Goal: Book appointment/travel/reservation

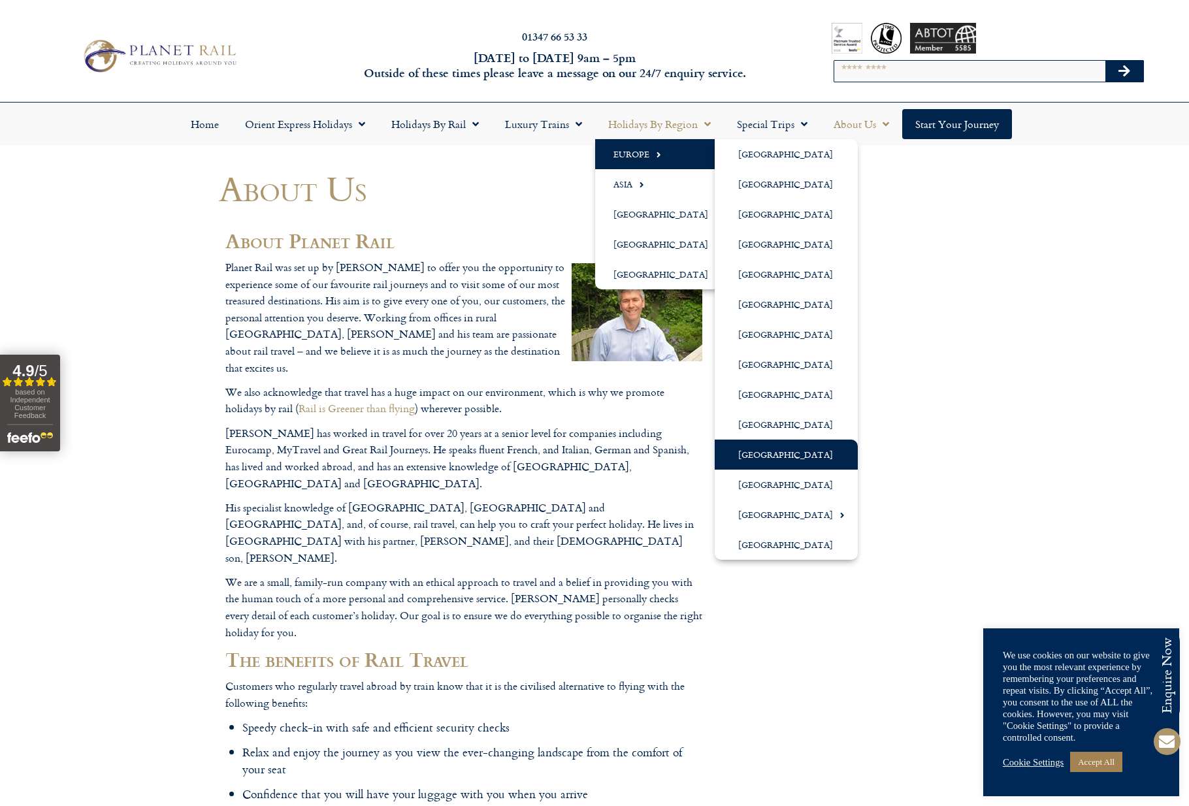
click at [781, 451] on link "[GEOGRAPHIC_DATA]" at bounding box center [786, 455] width 143 height 30
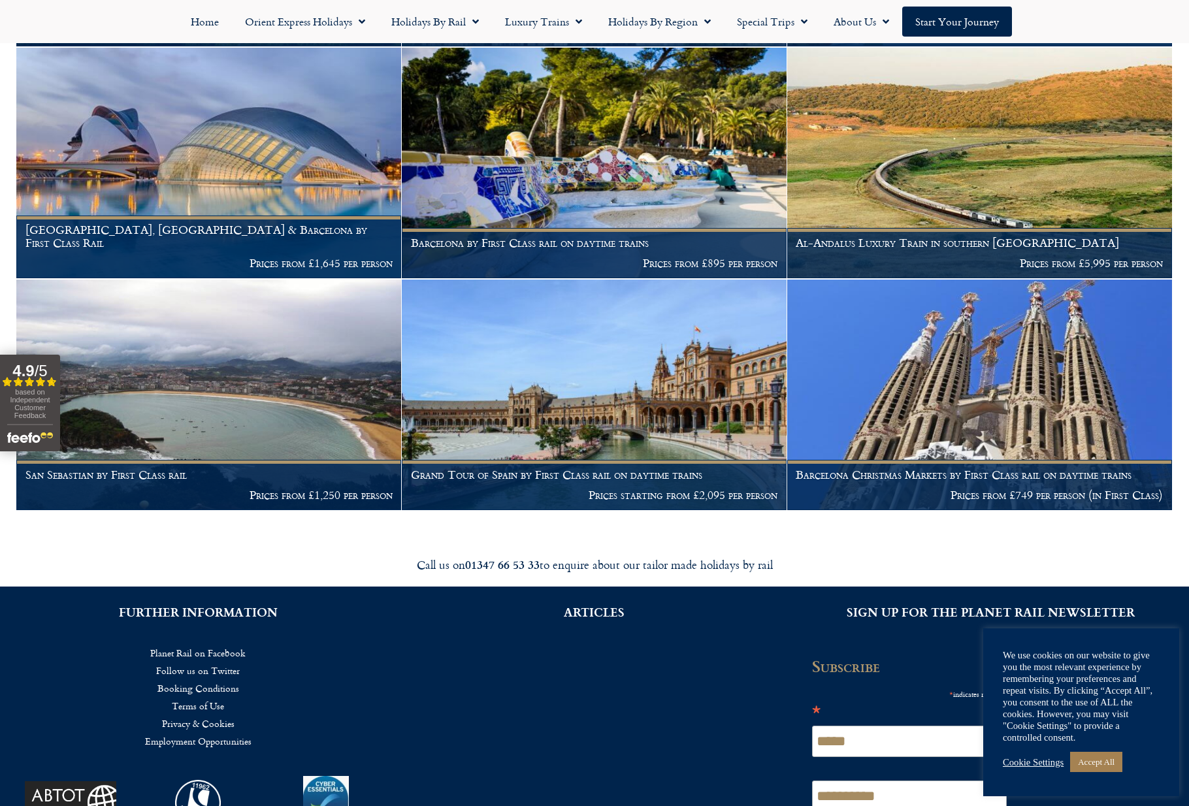
scroll to position [529, 0]
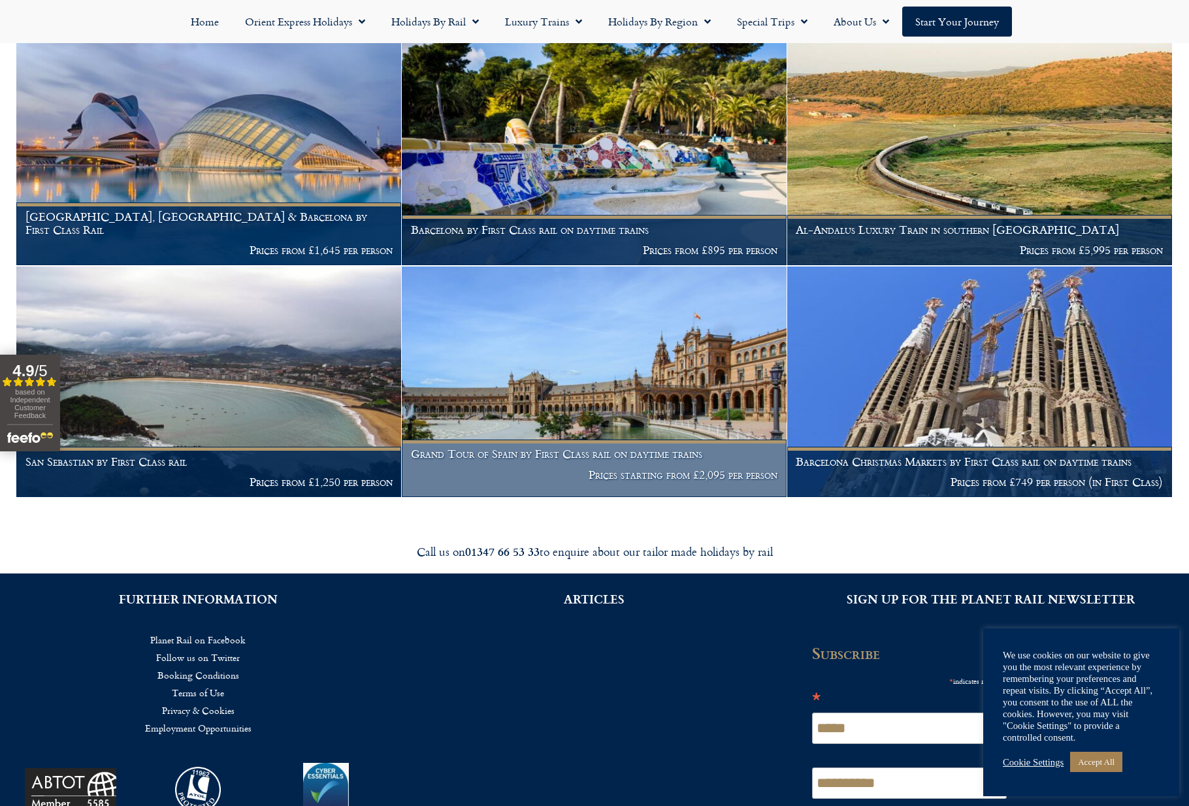
click at [580, 414] on img at bounding box center [594, 382] width 385 height 231
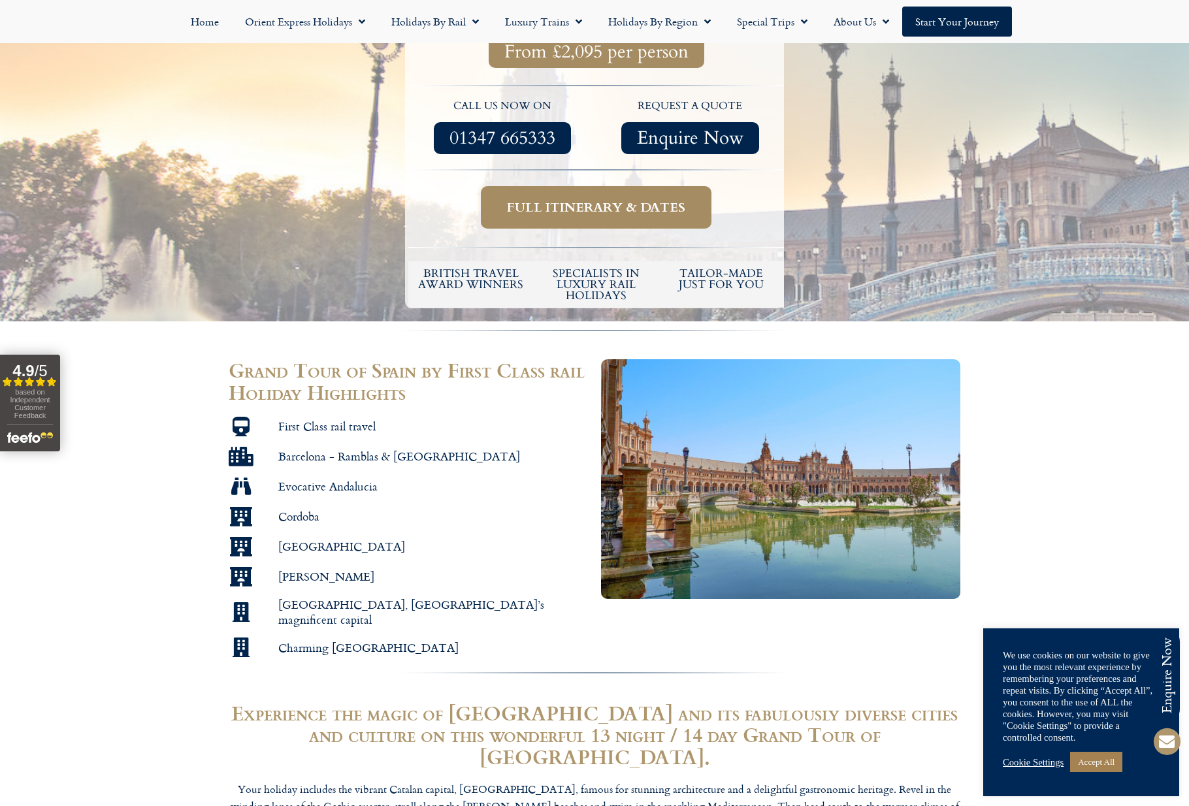
scroll to position [585, 0]
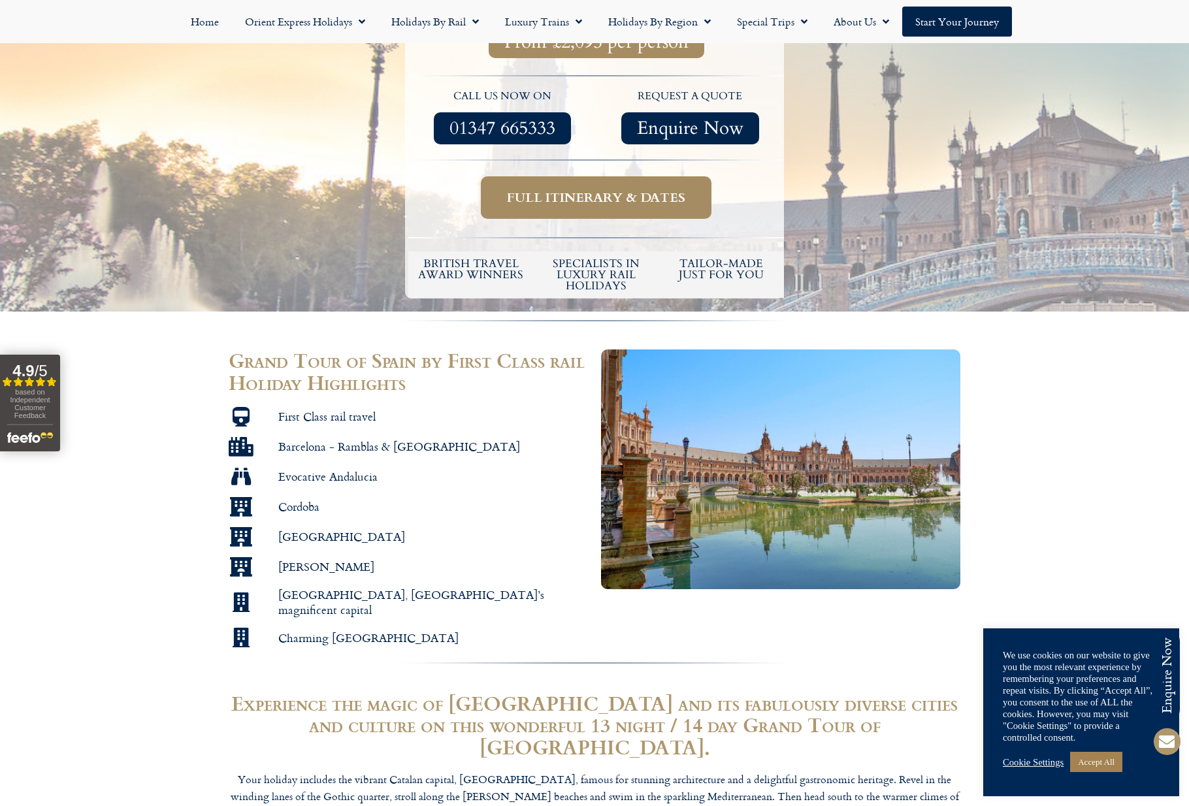
click at [621, 189] on span "Full itinerary & dates" at bounding box center [596, 197] width 178 height 16
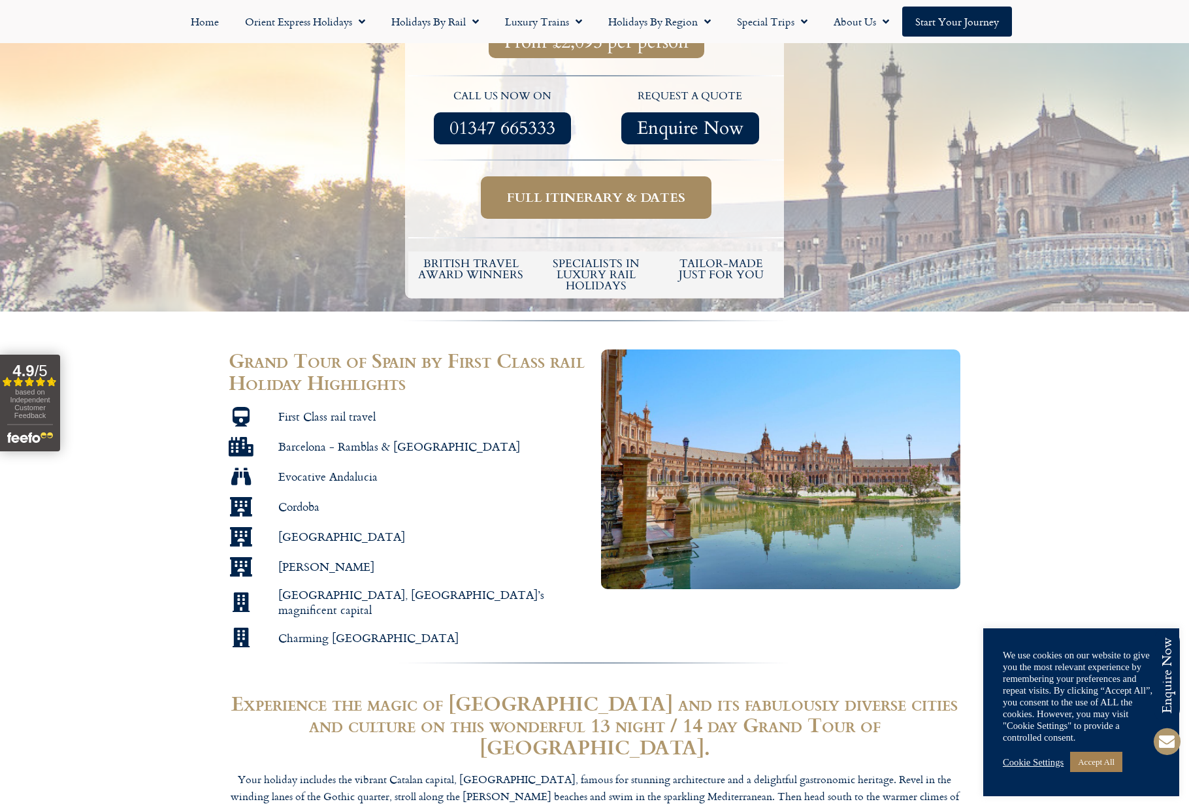
click at [621, 189] on span "Full itinerary & dates" at bounding box center [596, 197] width 178 height 16
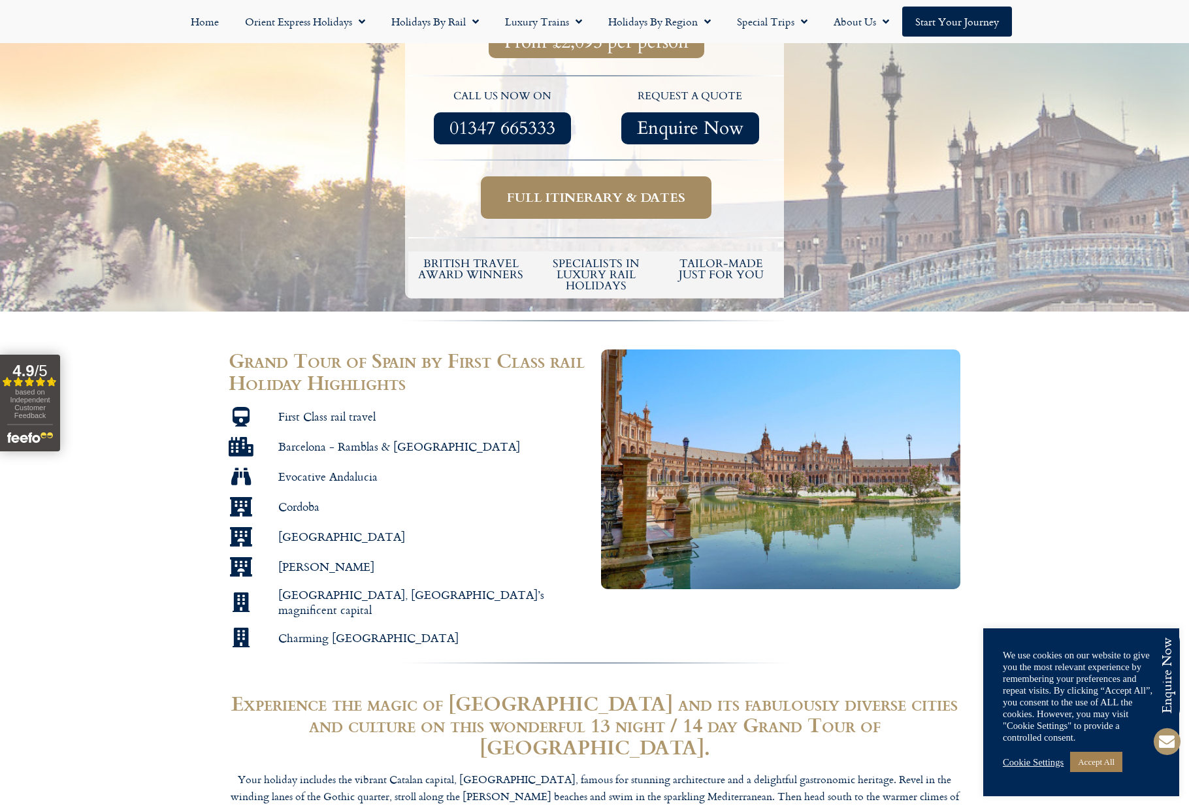
click at [621, 189] on span "Full itinerary & dates" at bounding box center [596, 197] width 178 height 16
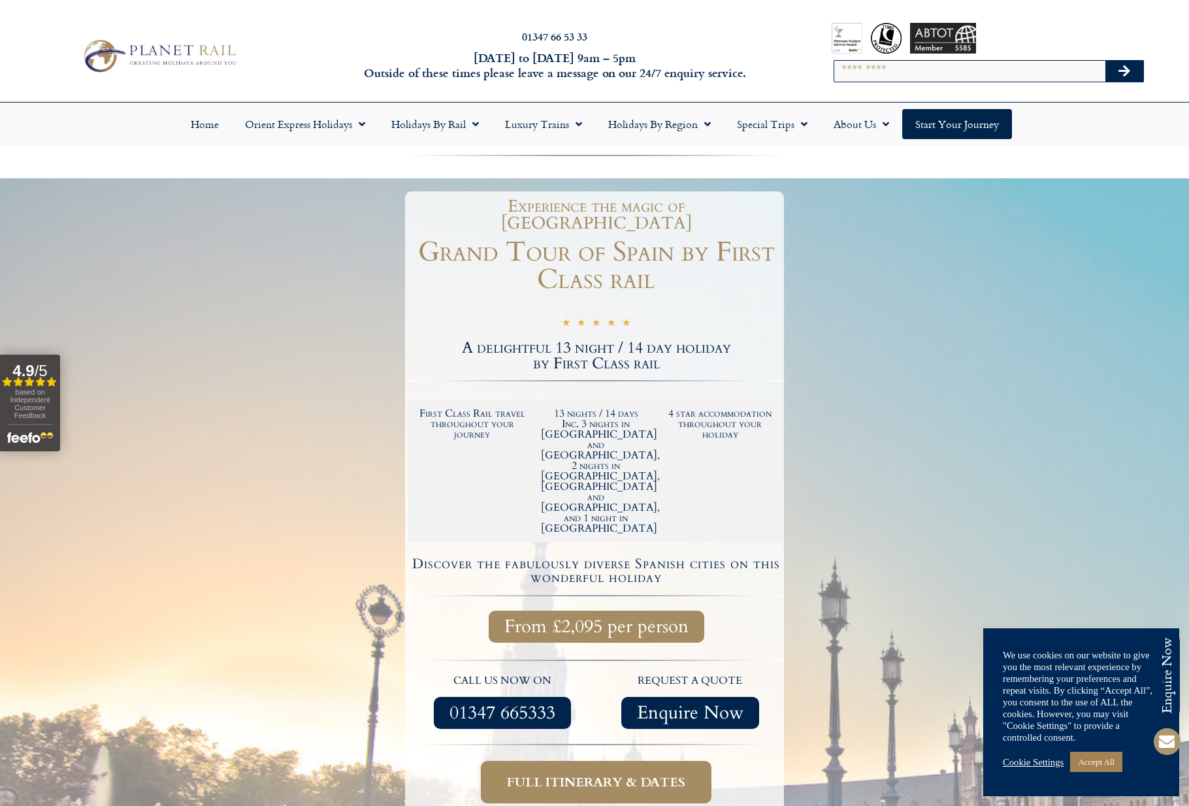
click at [1021, 364] on div at bounding box center [594, 537] width 1189 height 718
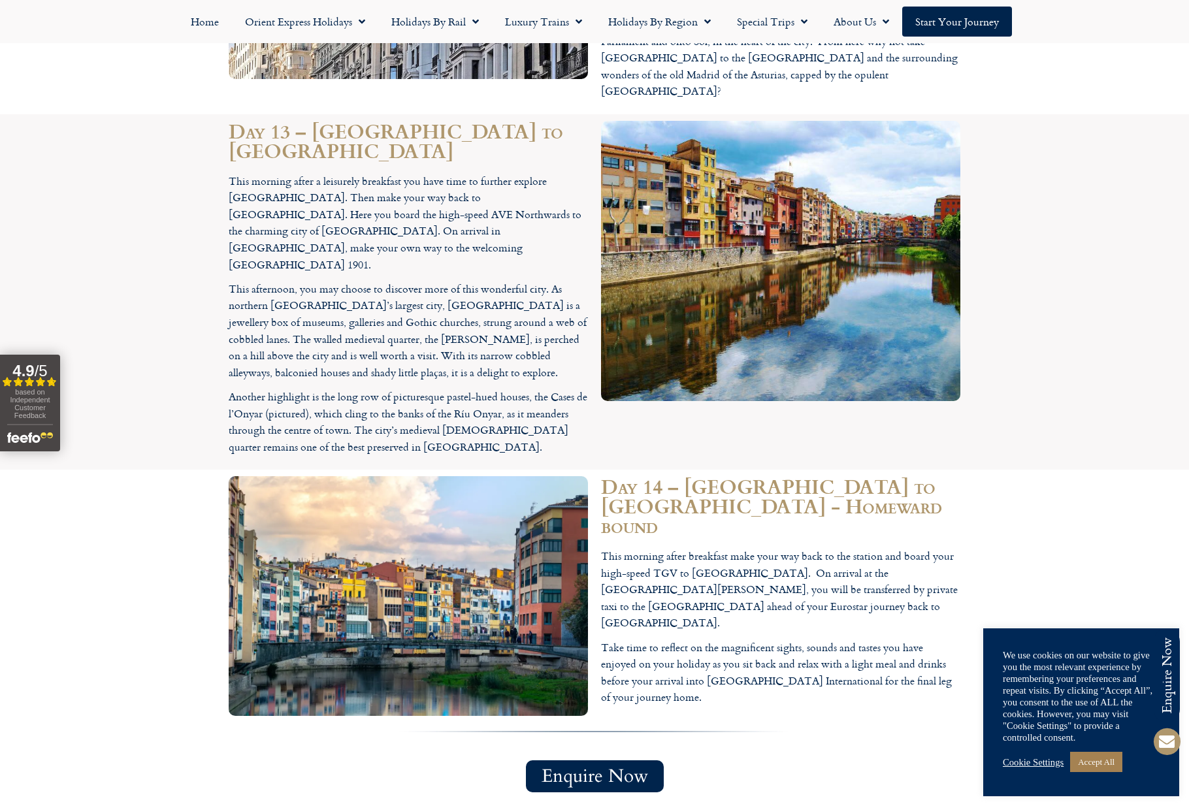
scroll to position [5258, 0]
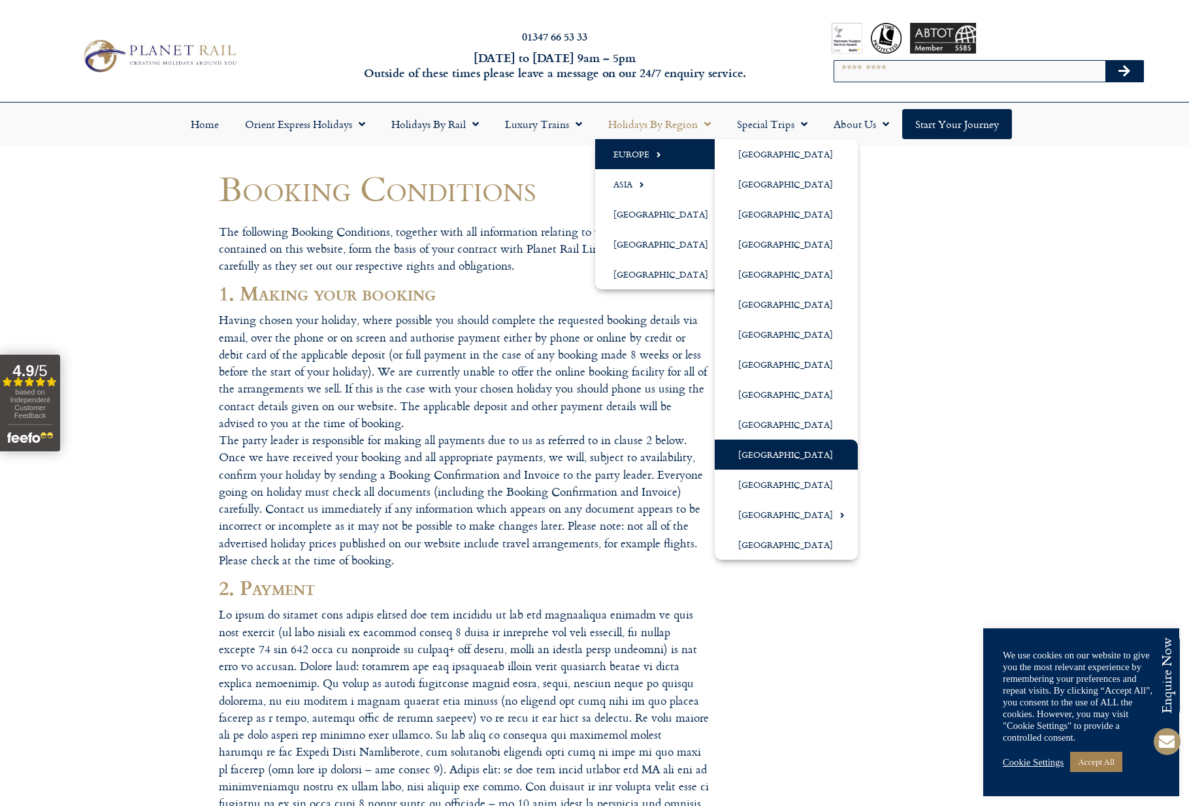
scroll to position [0, 1]
click at [762, 457] on link "[GEOGRAPHIC_DATA]" at bounding box center [786, 455] width 143 height 30
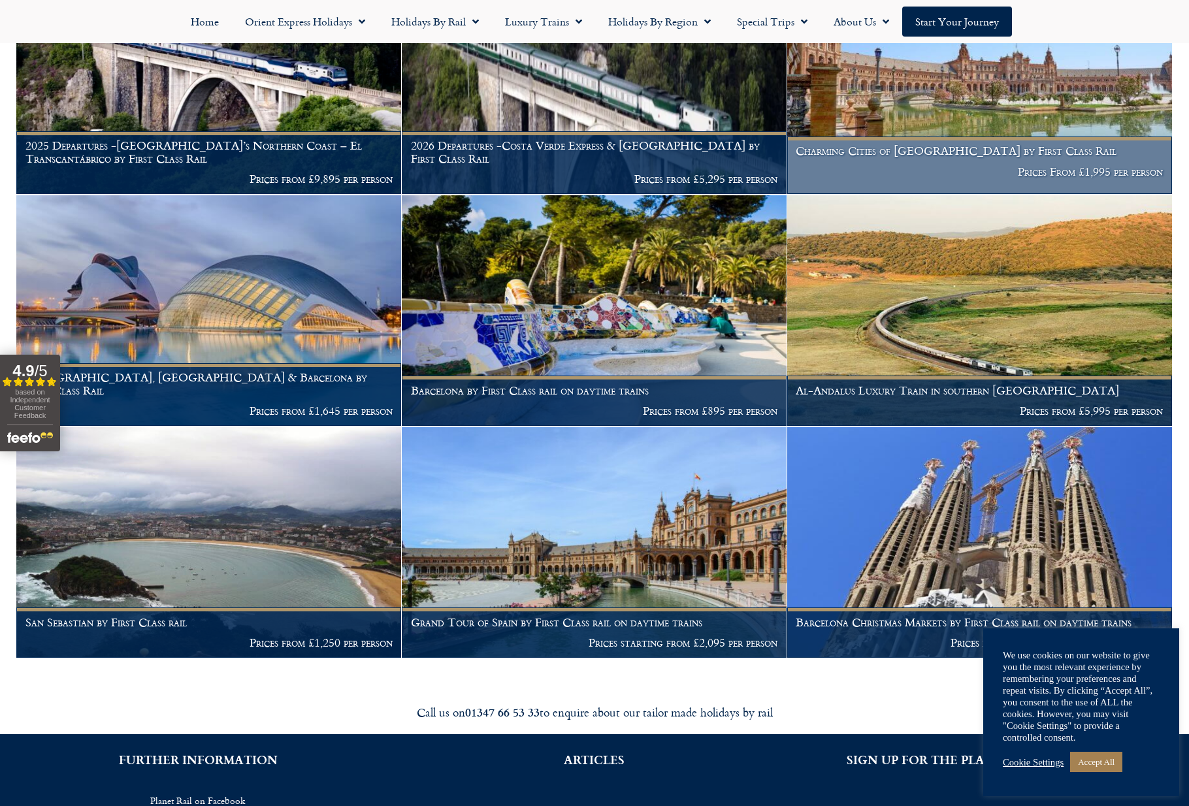
scroll to position [370, 0]
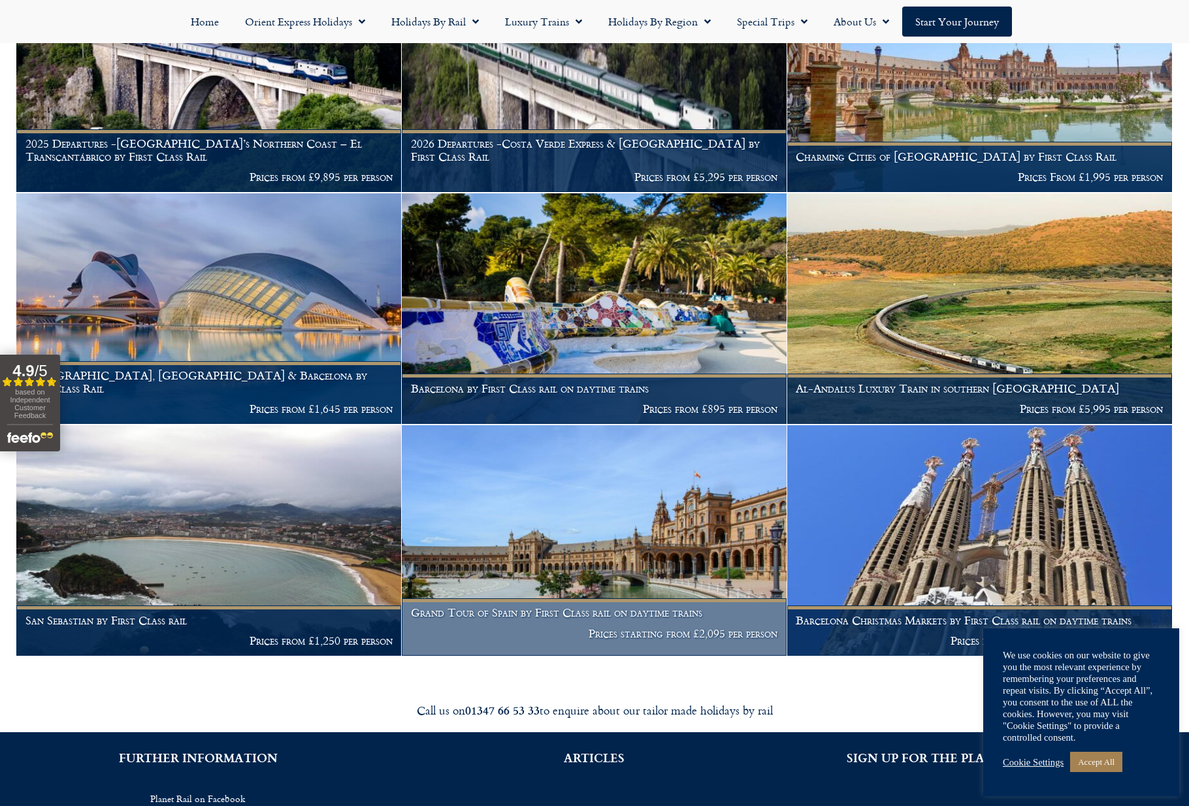
click at [534, 536] on img at bounding box center [594, 540] width 385 height 231
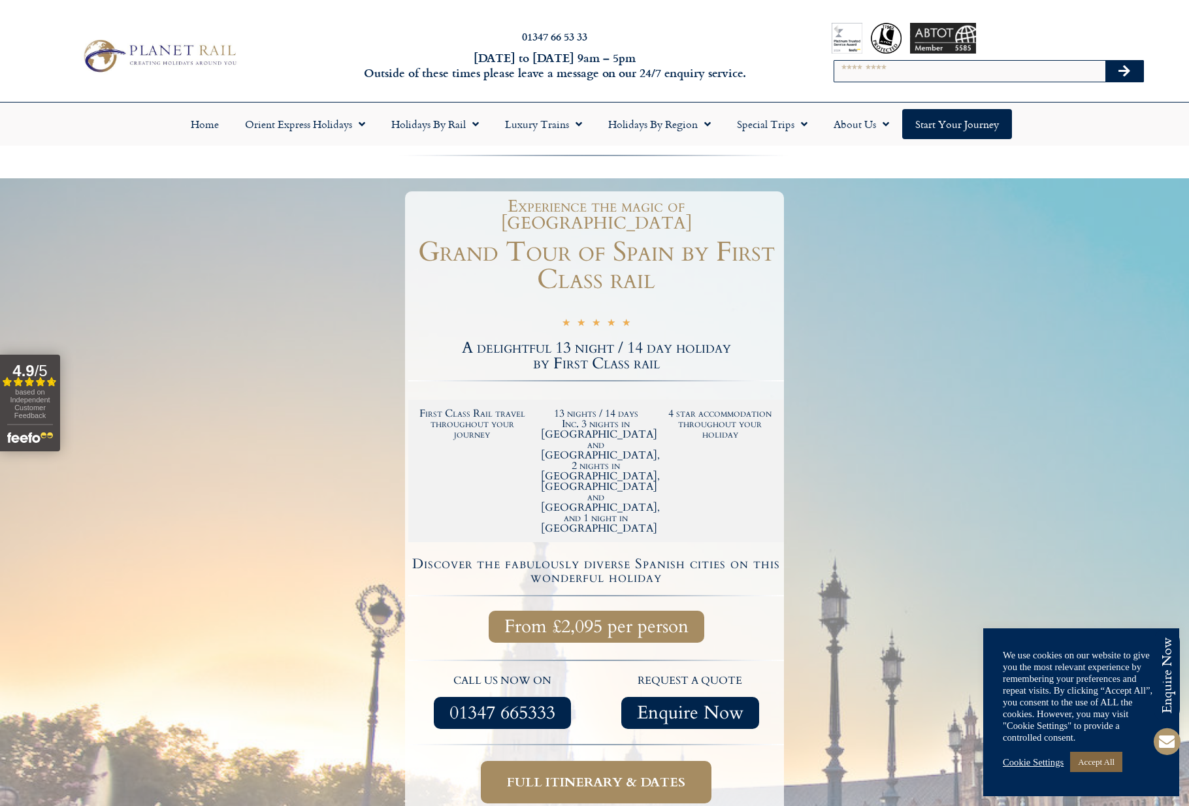
click at [1110, 765] on link "Accept All" at bounding box center [1096, 762] width 52 height 20
